Goal: Find specific page/section: Find specific page/section

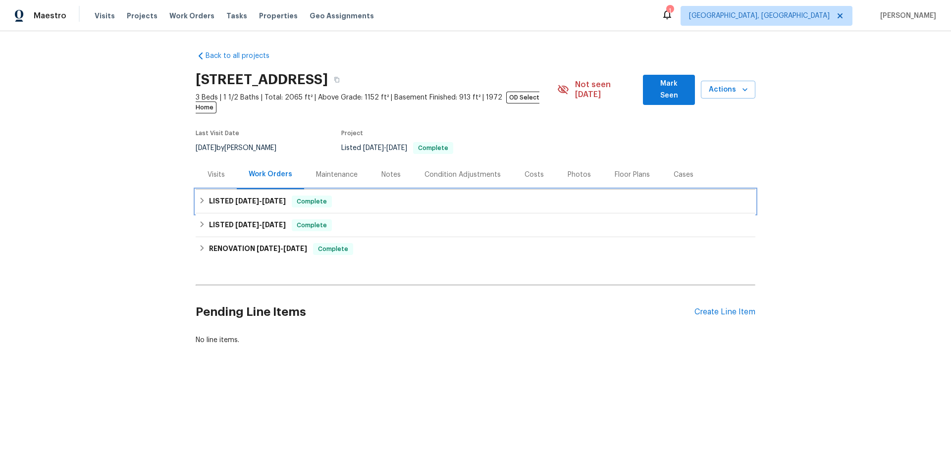
click at [240, 196] on h6 "LISTED [DATE] - [DATE]" at bounding box center [247, 202] width 77 height 12
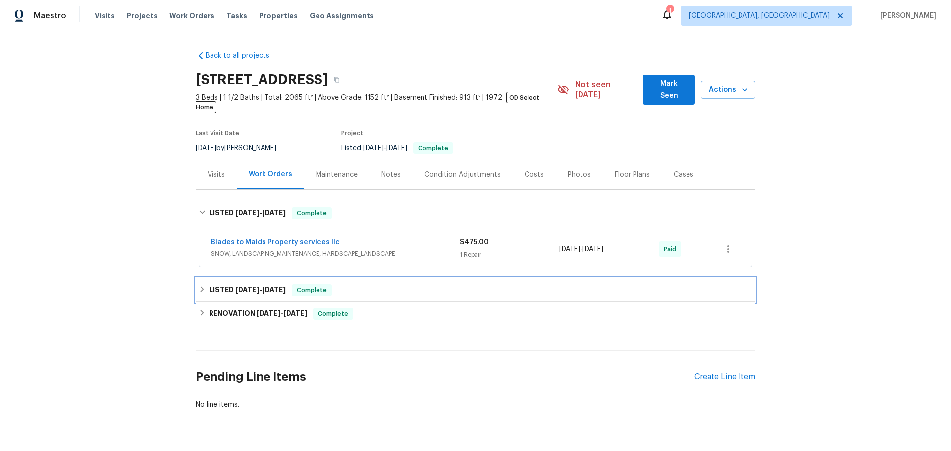
click at [229, 284] on h6 "LISTED [DATE] - [DATE]" at bounding box center [247, 290] width 77 height 12
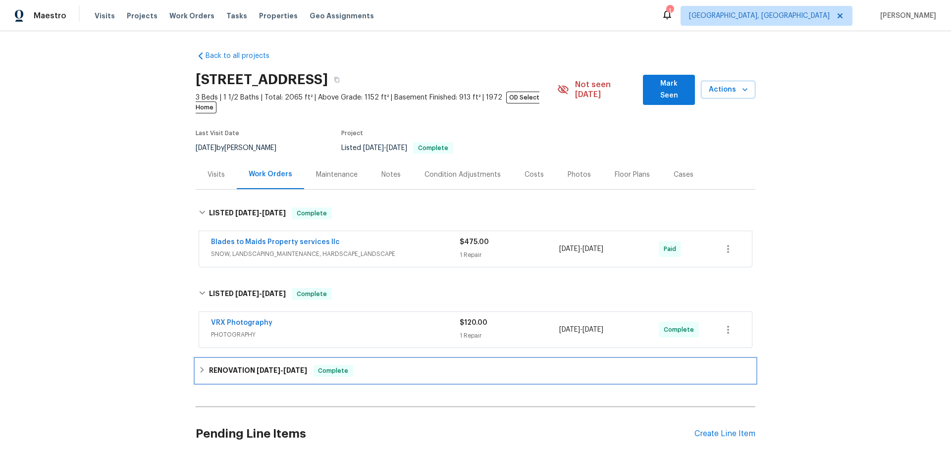
click at [231, 359] on div "RENOVATION [DATE] - [DATE] Complete" at bounding box center [476, 371] width 560 height 24
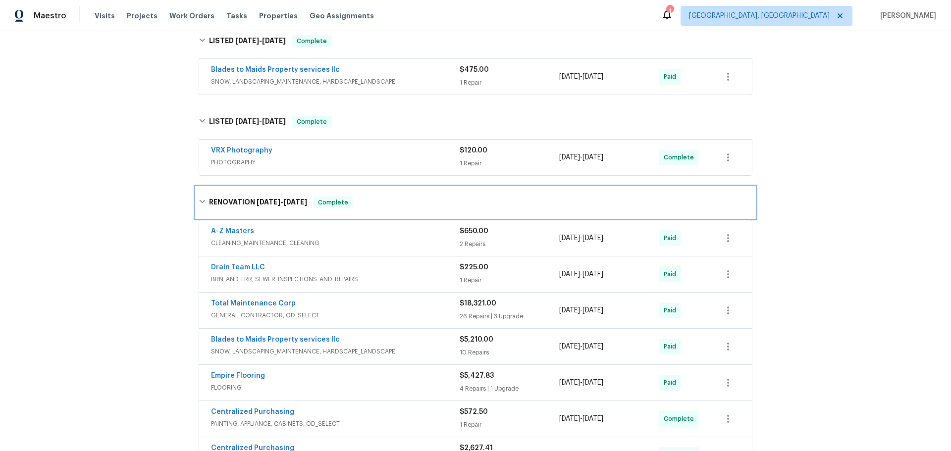
scroll to position [198, 0]
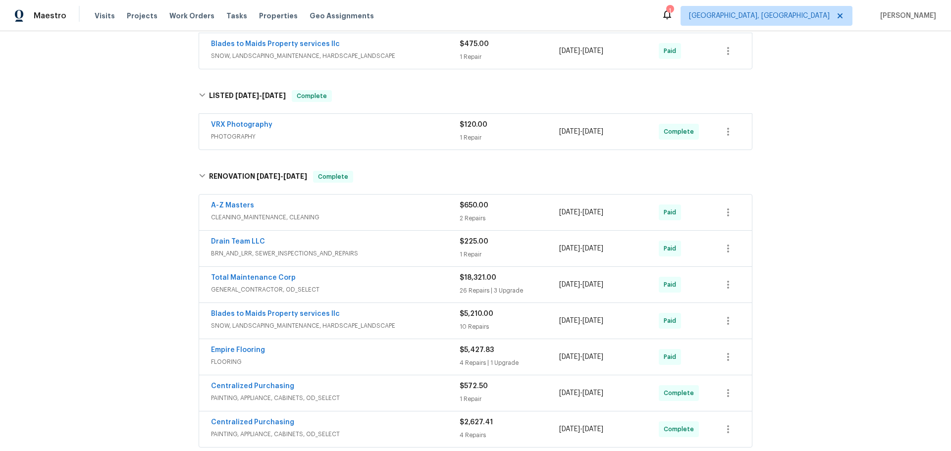
click at [448, 285] on span "GENERAL_CONTRACTOR, OD_SELECT" at bounding box center [335, 290] width 249 height 10
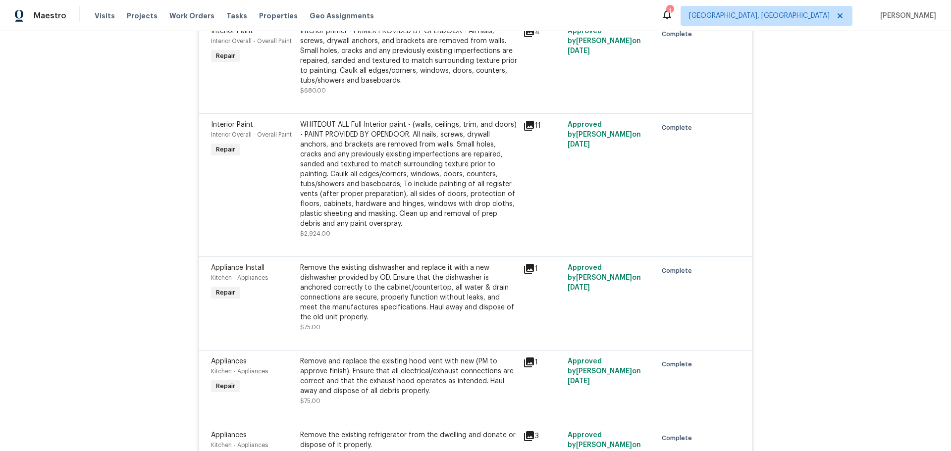
scroll to position [2643, 0]
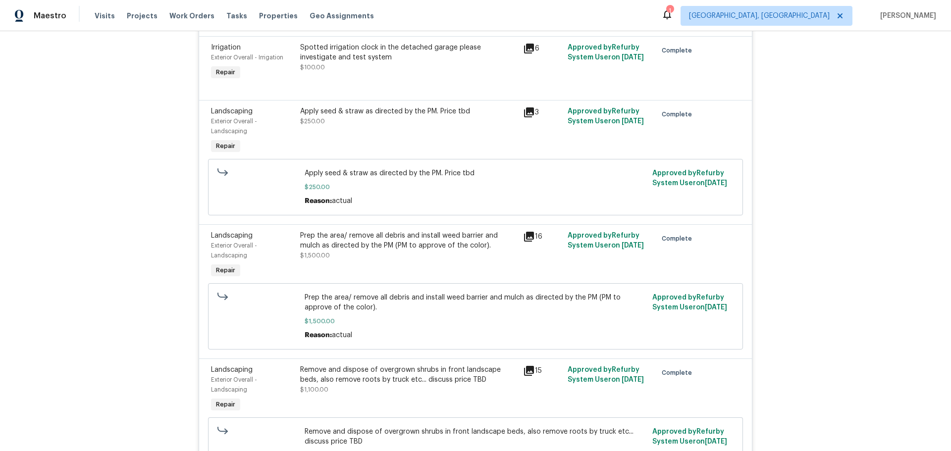
scroll to position [4119, 0]
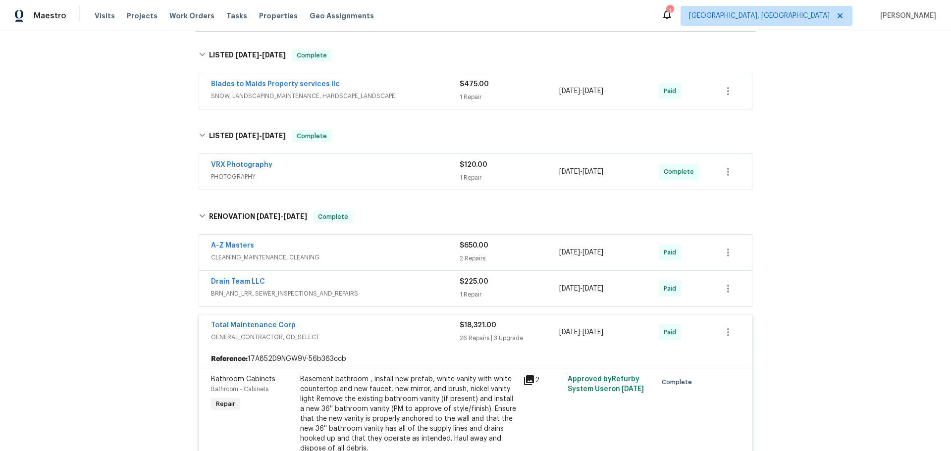
scroll to position [99, 0]
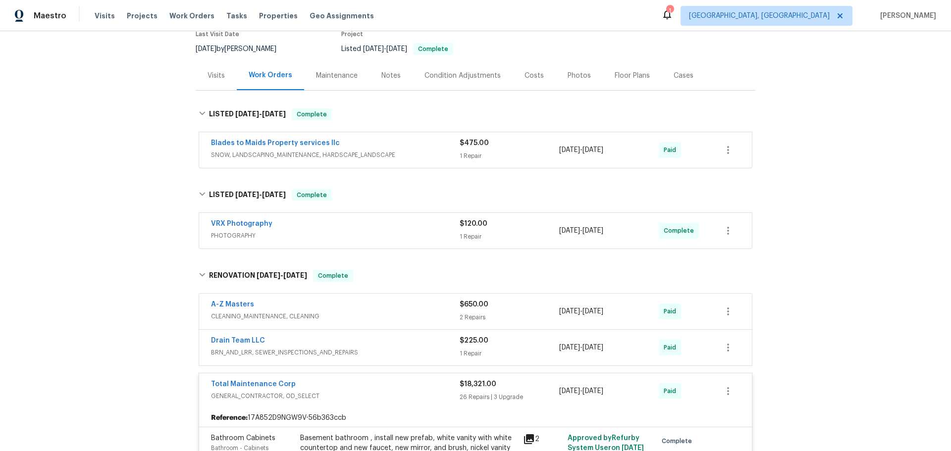
click at [353, 336] on div "Drain Team LLC" at bounding box center [335, 342] width 249 height 12
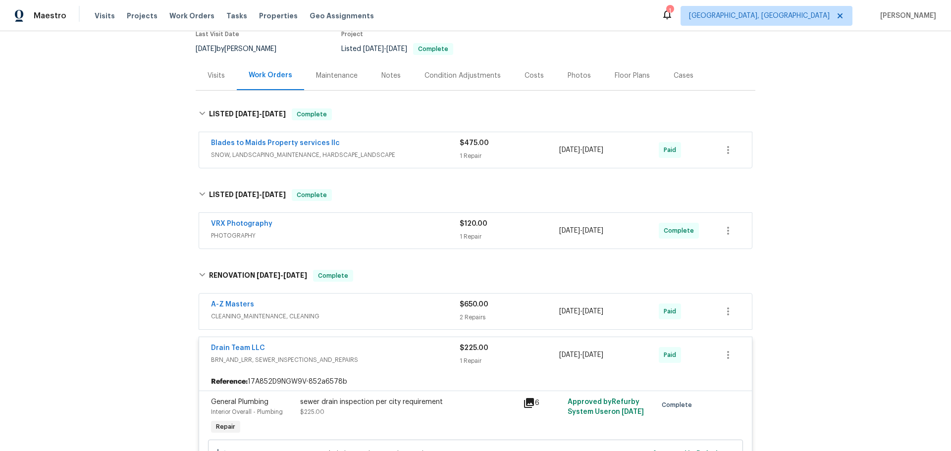
click at [365, 300] on div "A-Z Masters" at bounding box center [335, 306] width 249 height 12
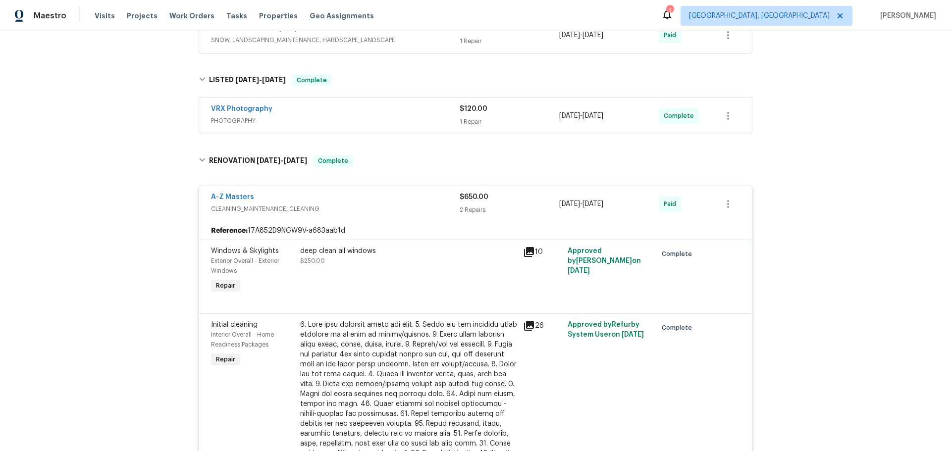
scroll to position [315, 0]
